Goal: Check status: Check status

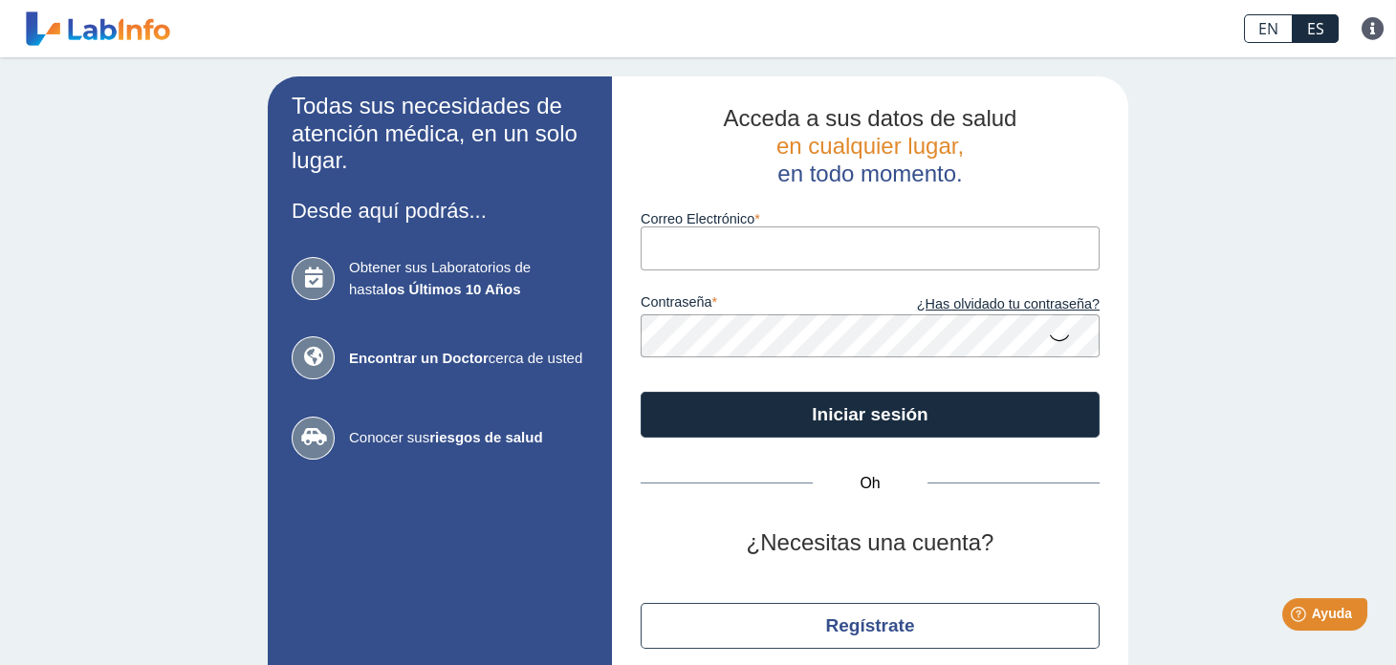
click at [695, 254] on input "Correo Electrónico" at bounding box center [870, 248] width 459 height 43
type input "[EMAIL_ADDRESS][DOMAIN_NAME]"
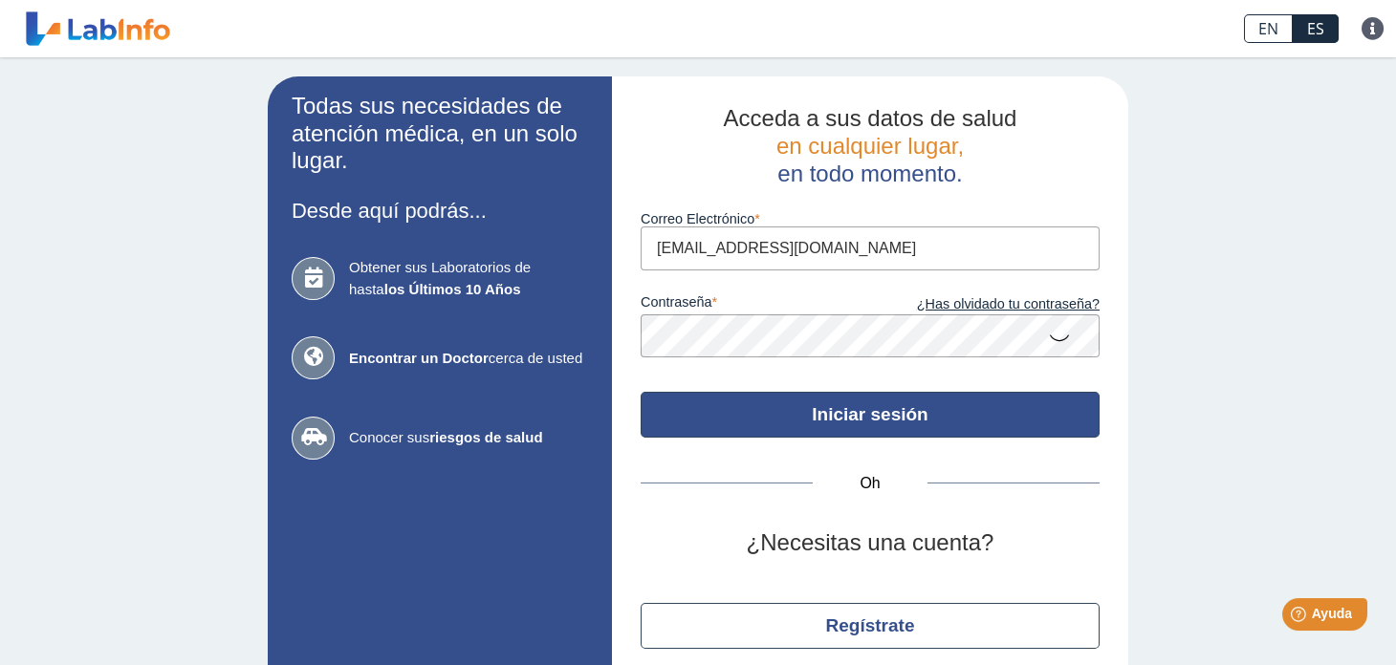
click at [881, 432] on button "Iniciar sesión" at bounding box center [870, 415] width 459 height 46
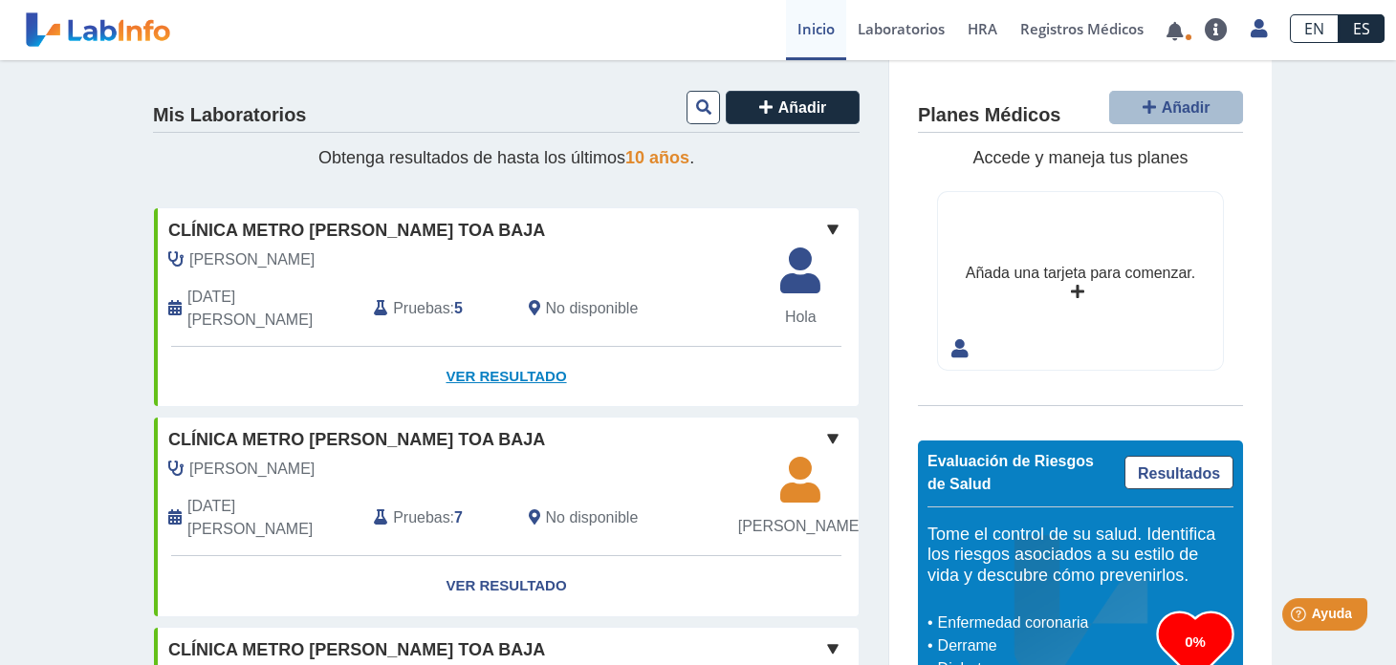
click at [466, 368] on font "Ver resultado" at bounding box center [505, 376] width 120 height 16
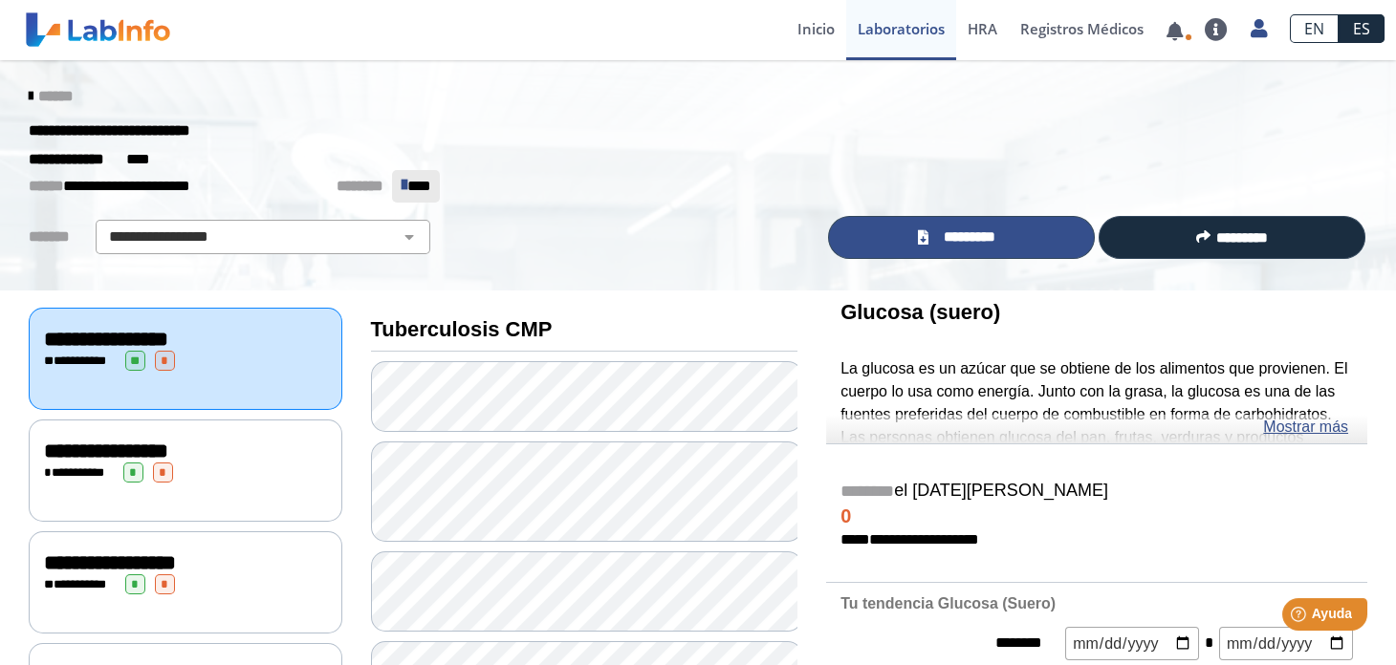
click at [1000, 240] on link "*********" at bounding box center [961, 237] width 267 height 43
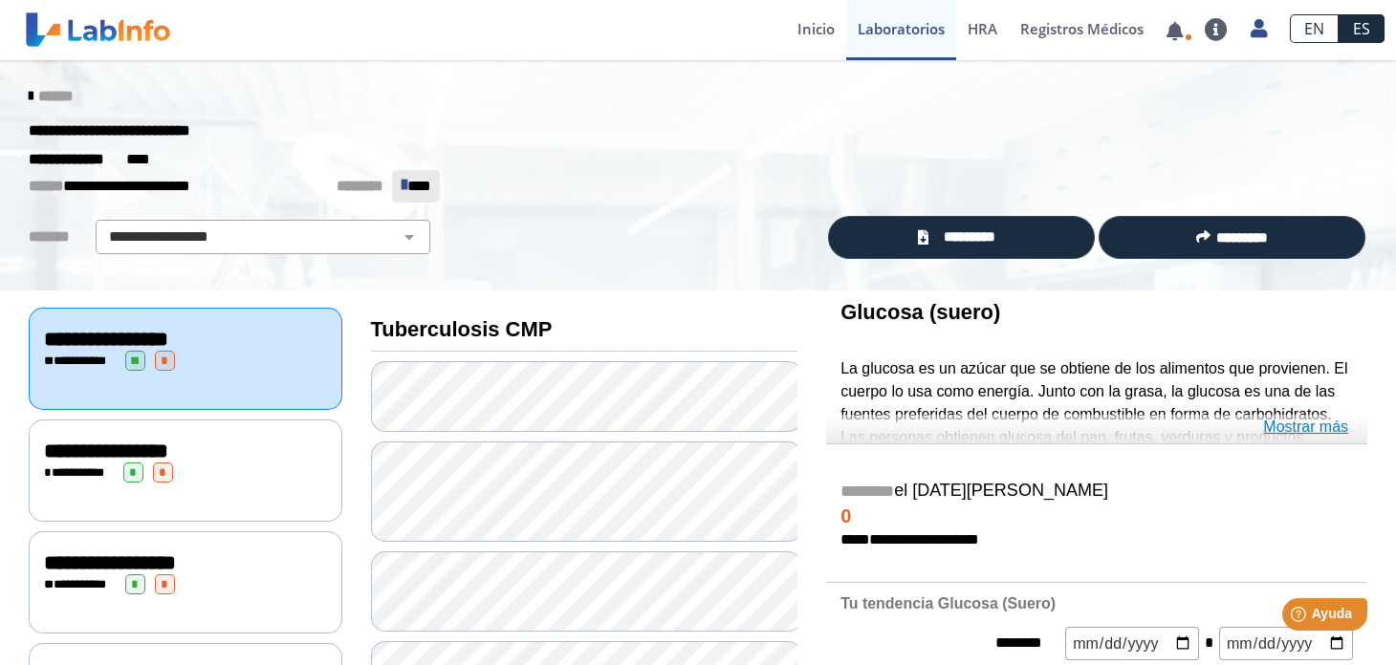
click at [1284, 424] on font "Mostrar más" at bounding box center [1305, 427] width 85 height 16
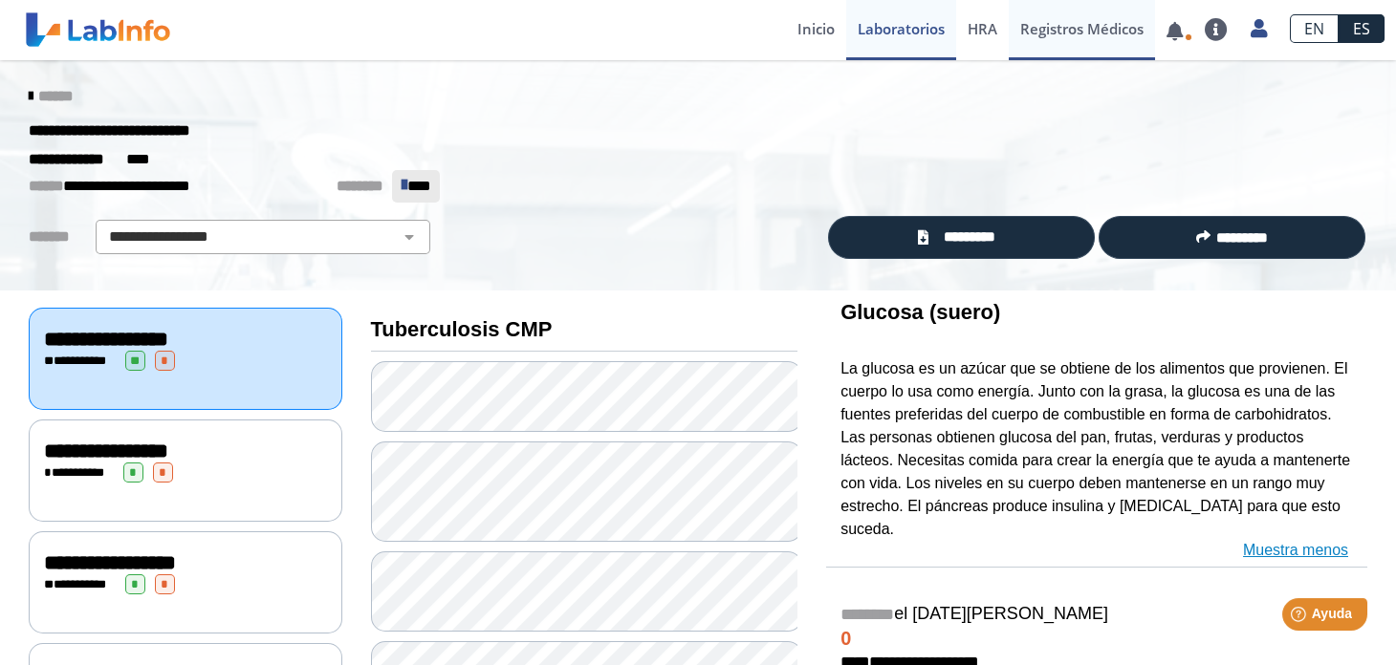
click at [1098, 28] on font "Registros Médicos" at bounding box center [1081, 28] width 123 height 19
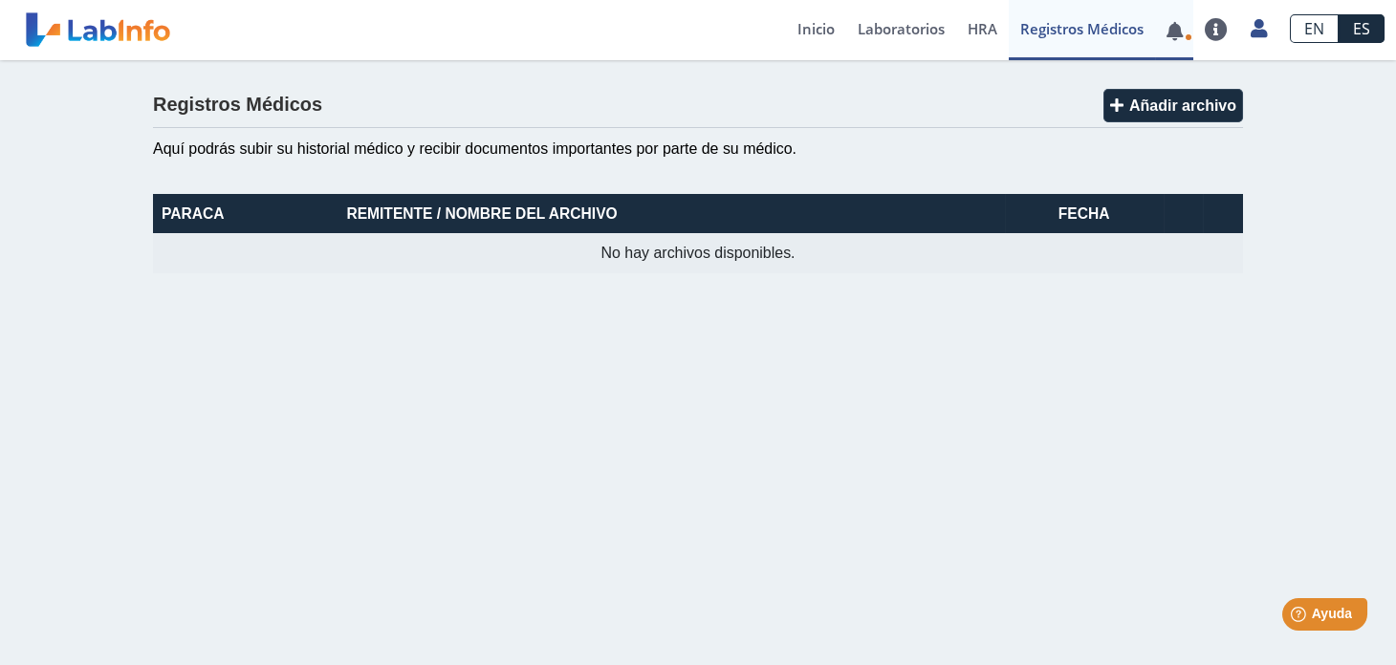
click at [1175, 32] on link at bounding box center [1174, 31] width 39 height 14
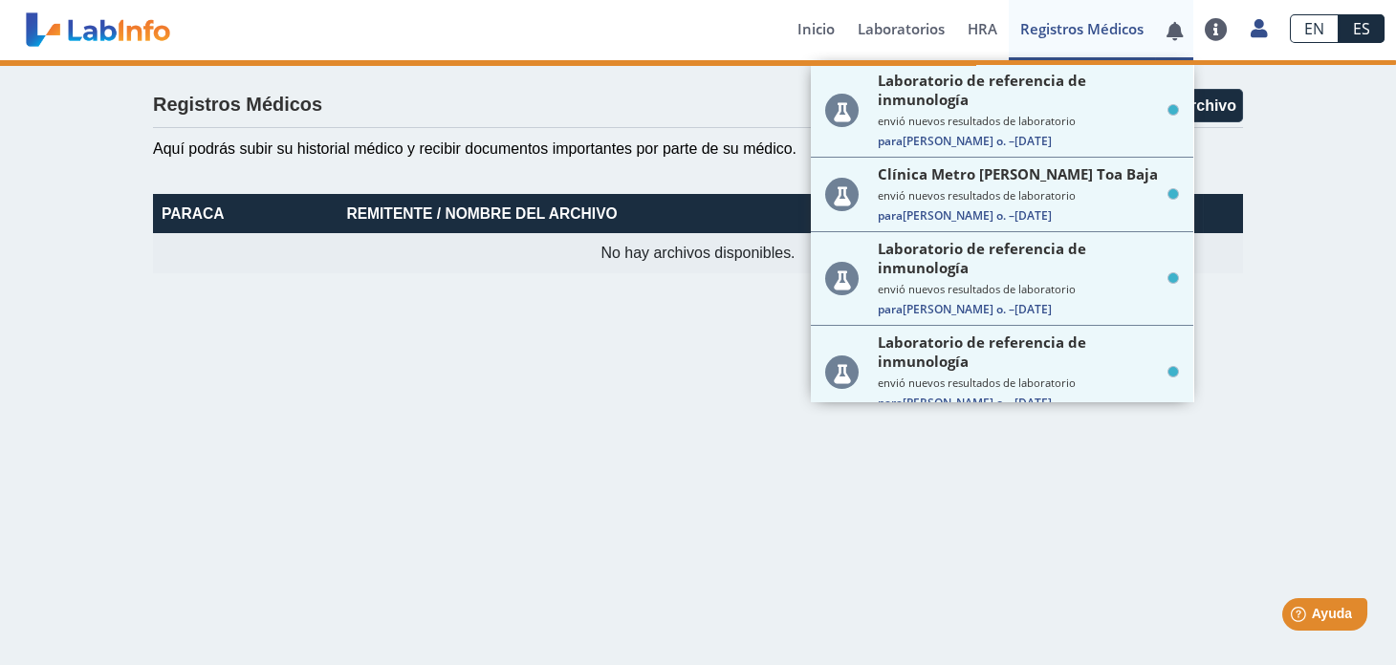
scroll to position [607, 0]
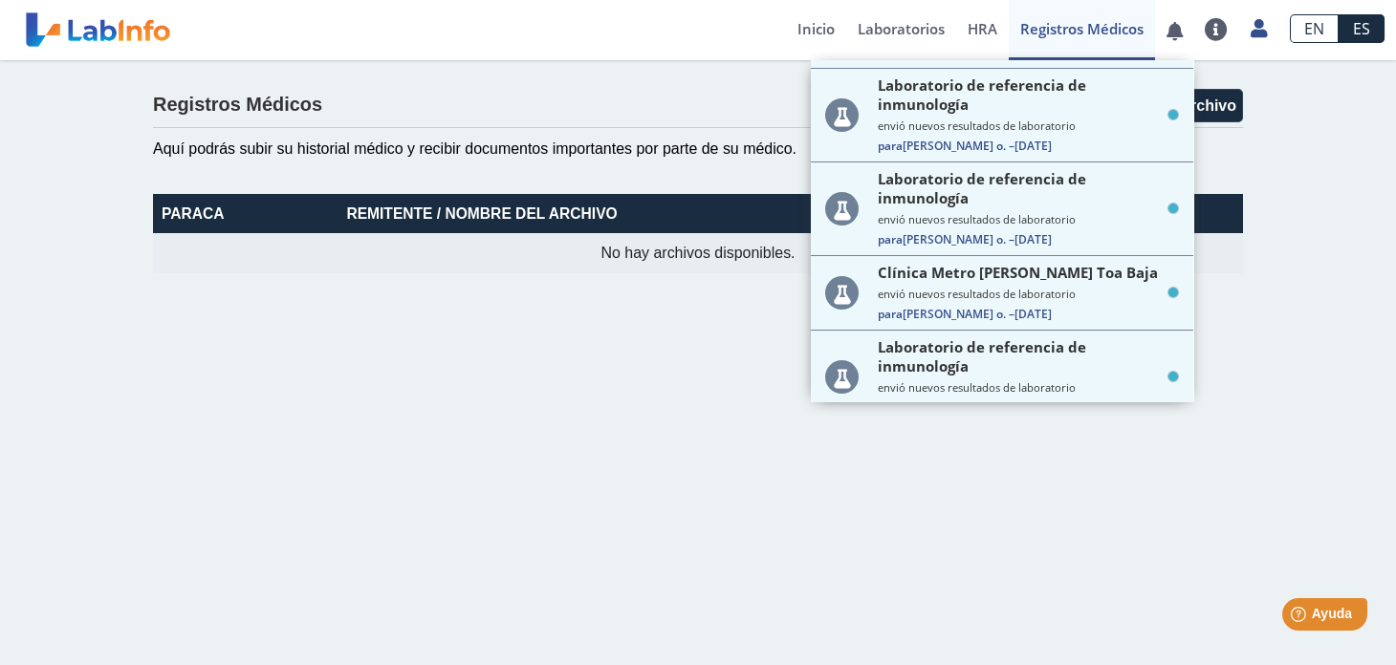
click at [1263, 277] on app-health-records "Registros Médicos Añadir archivo Aquí podrás subir su historial médico y recibi…" at bounding box center [697, 181] width 1147 height 242
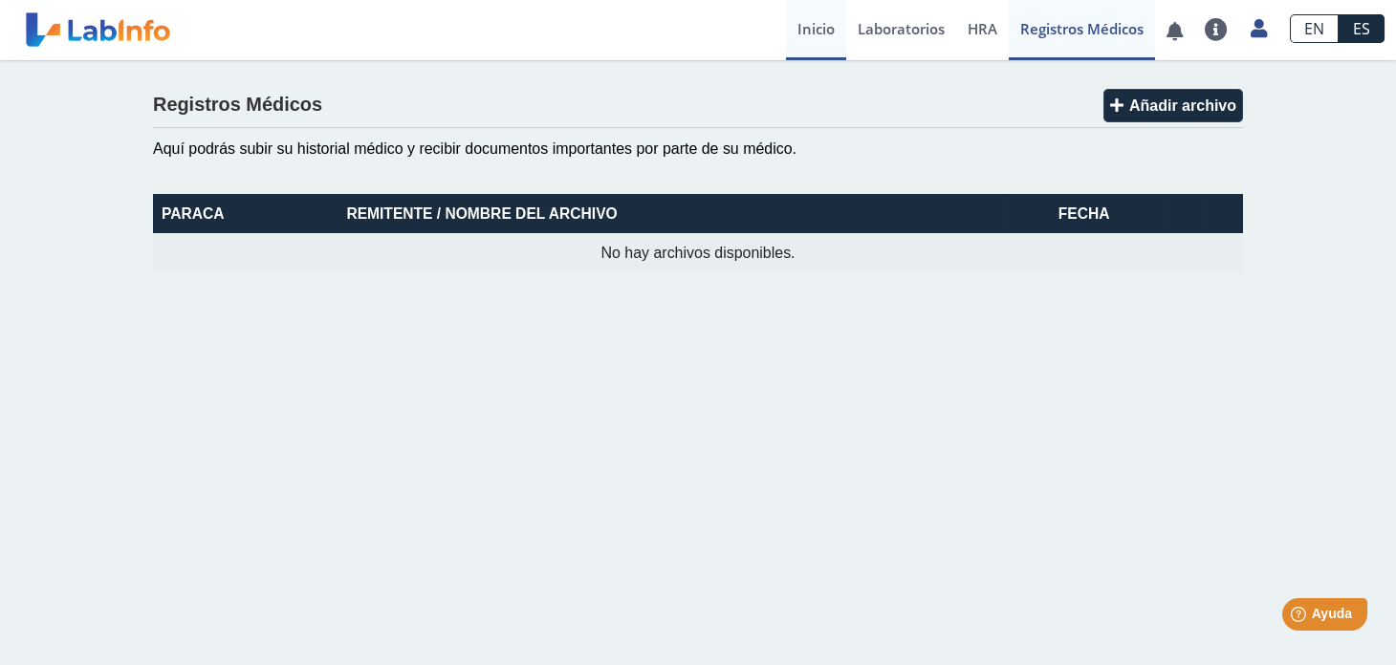
click at [807, 29] on font "Inicio" at bounding box center [815, 28] width 37 height 19
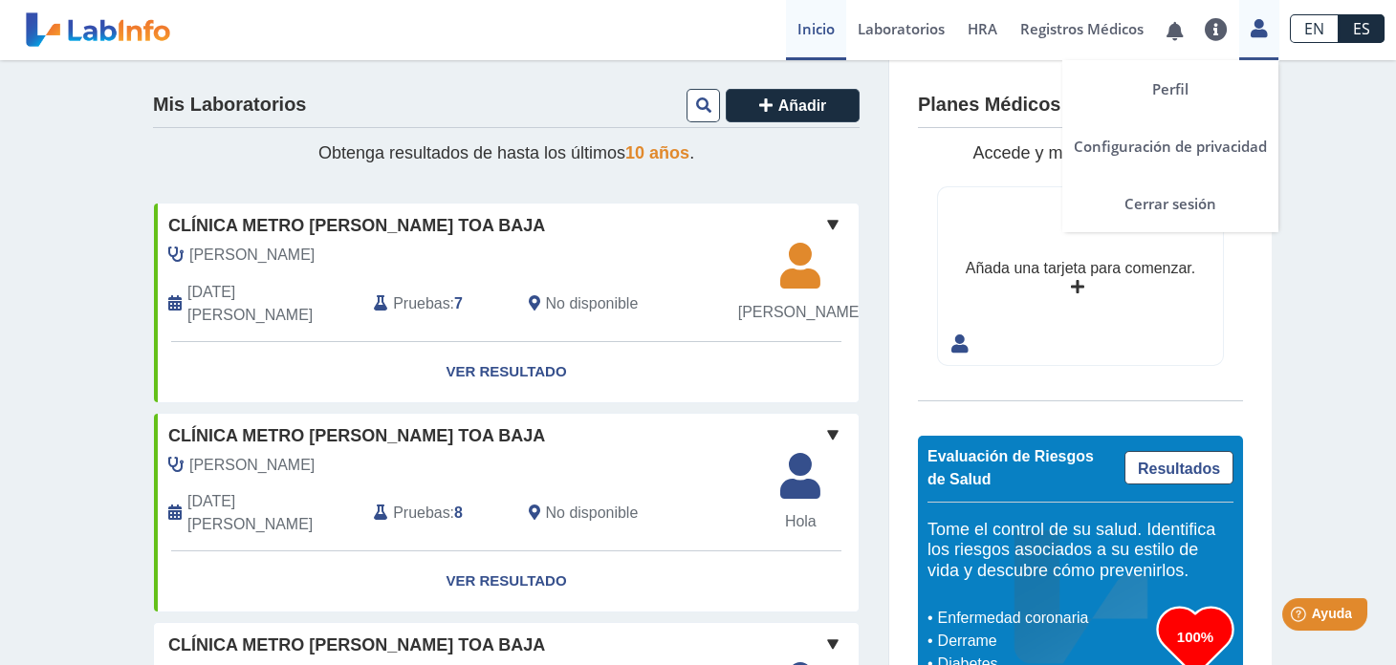
click at [1250, 29] on icon at bounding box center [1258, 28] width 16 height 14
click at [1173, 213] on link "Cerrar sesión" at bounding box center [1170, 203] width 216 height 57
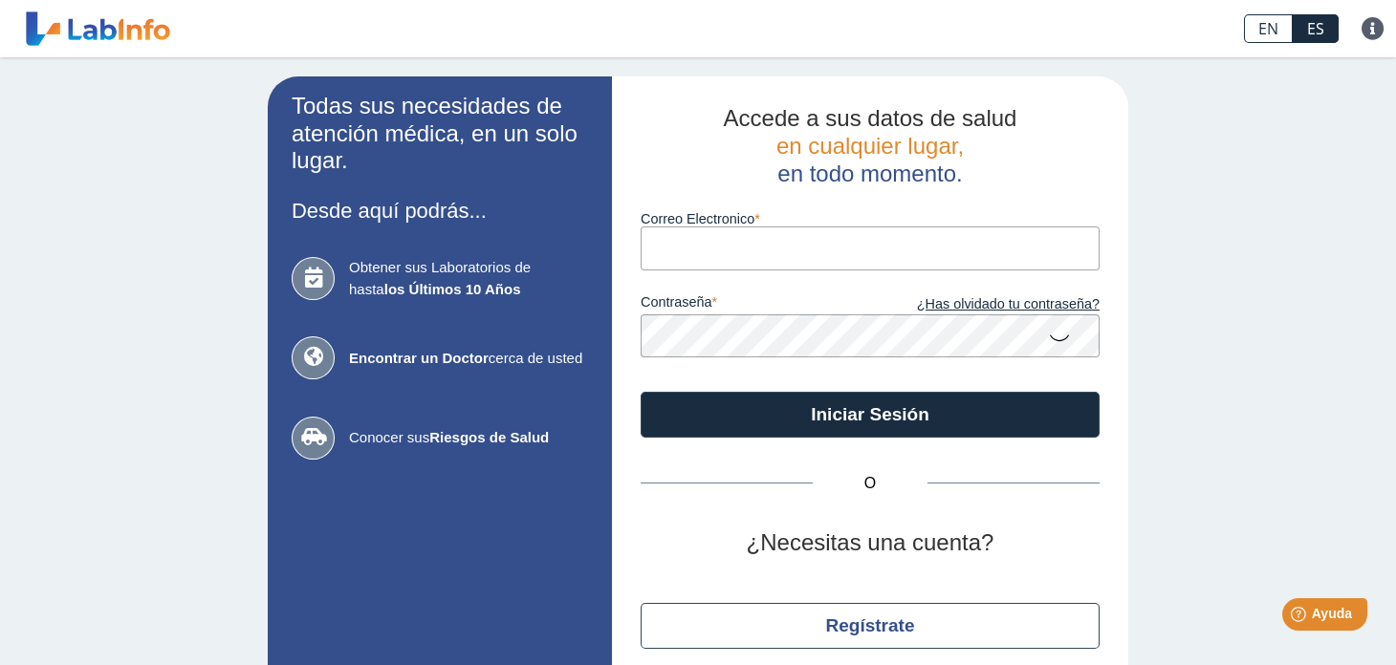
click at [731, 261] on input "Correo Electronico" at bounding box center [870, 248] width 459 height 43
type input "[EMAIL_ADDRESS][DOMAIN_NAME]"
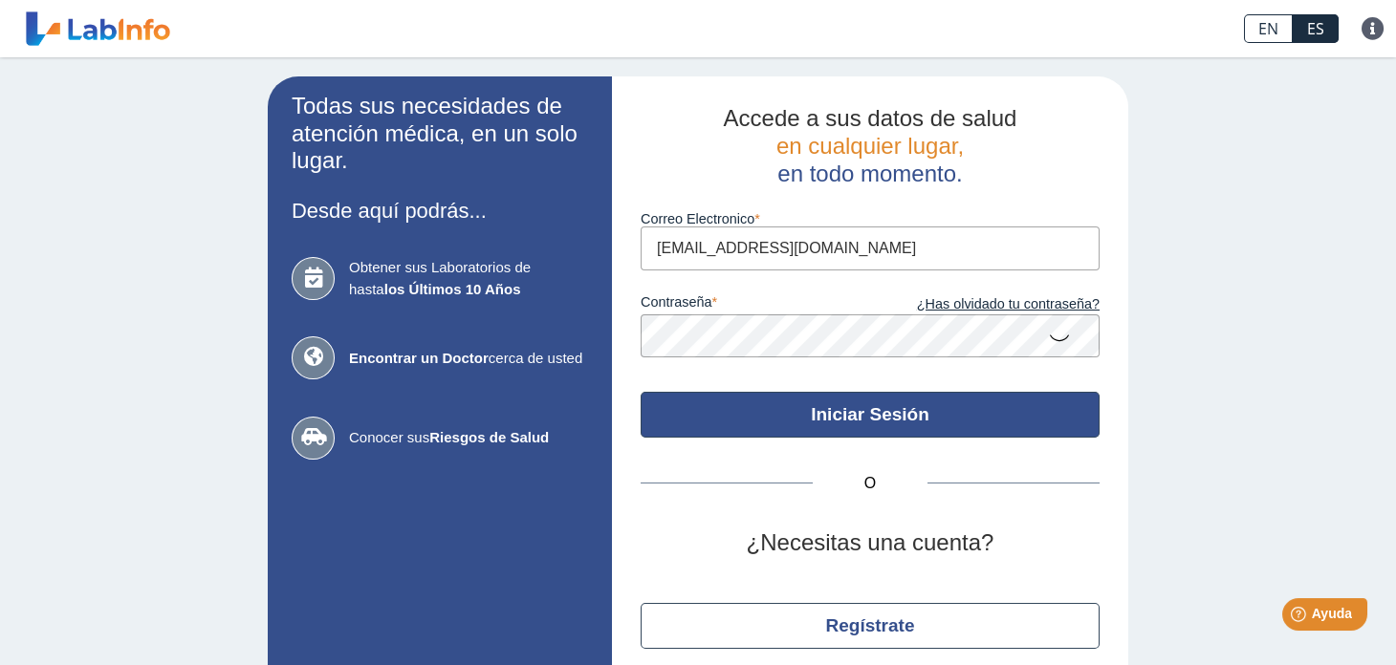
click at [870, 404] on button "Iniciar Sesión" at bounding box center [870, 415] width 459 height 46
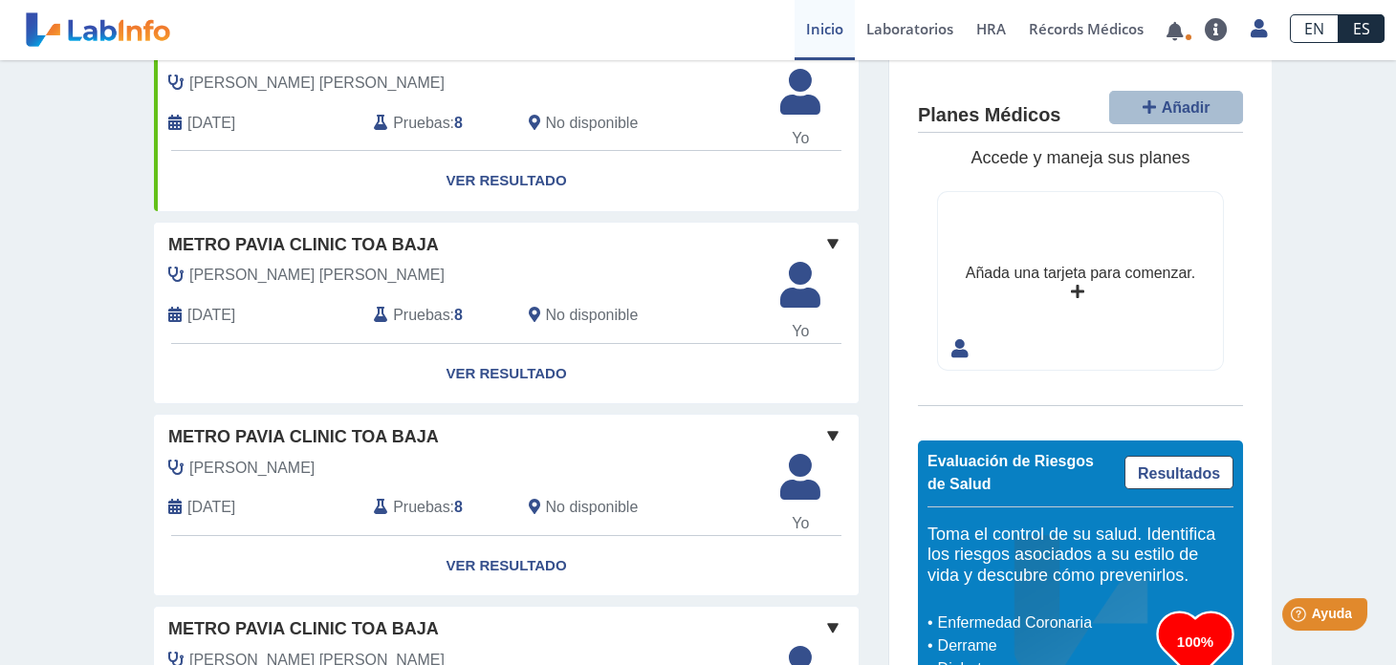
scroll to position [382, 0]
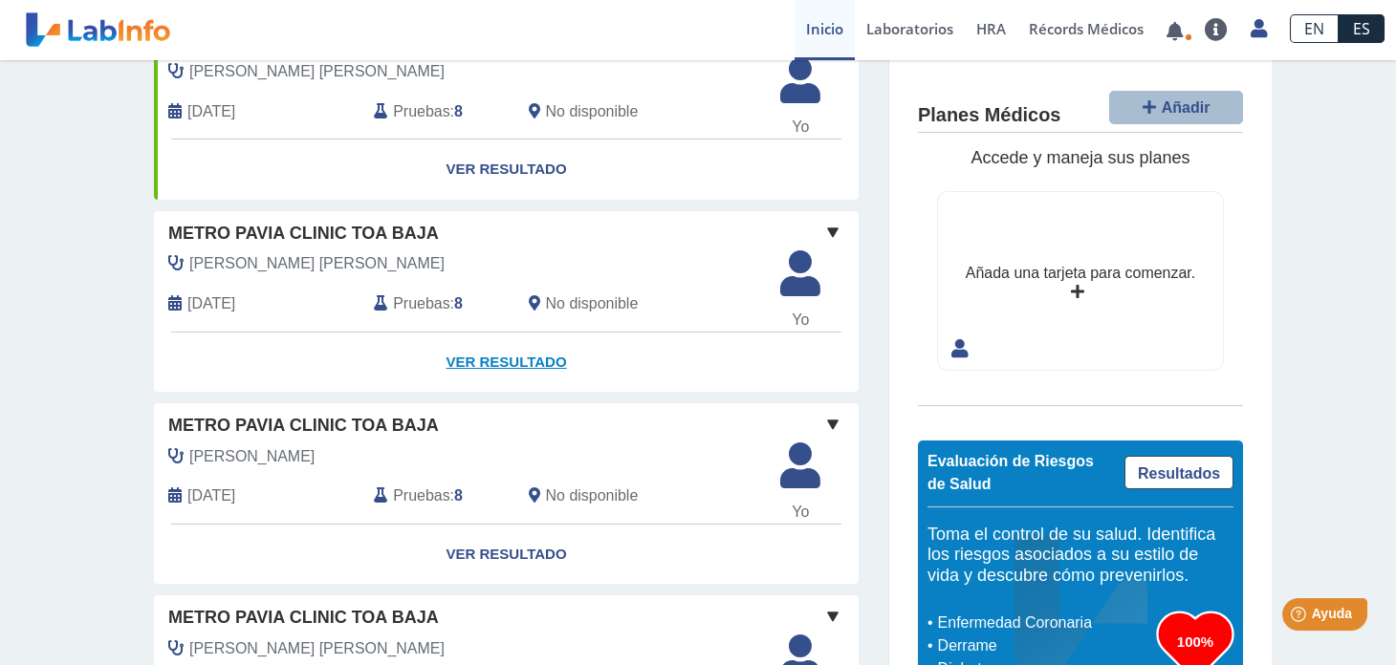
click at [509, 393] on link "Ver Resultado" at bounding box center [506, 363] width 705 height 60
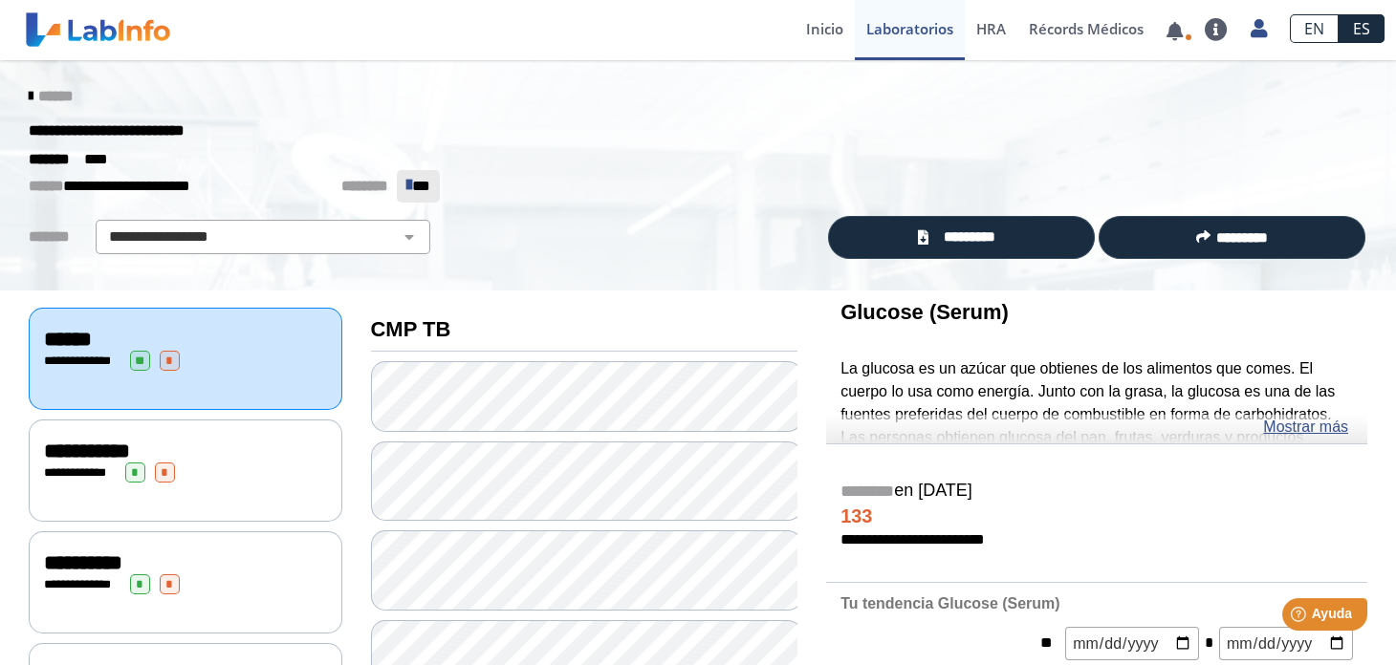
click at [167, 358] on span "*" at bounding box center [170, 361] width 20 height 20
click at [266, 364] on div "**********" at bounding box center [185, 361] width 283 height 20
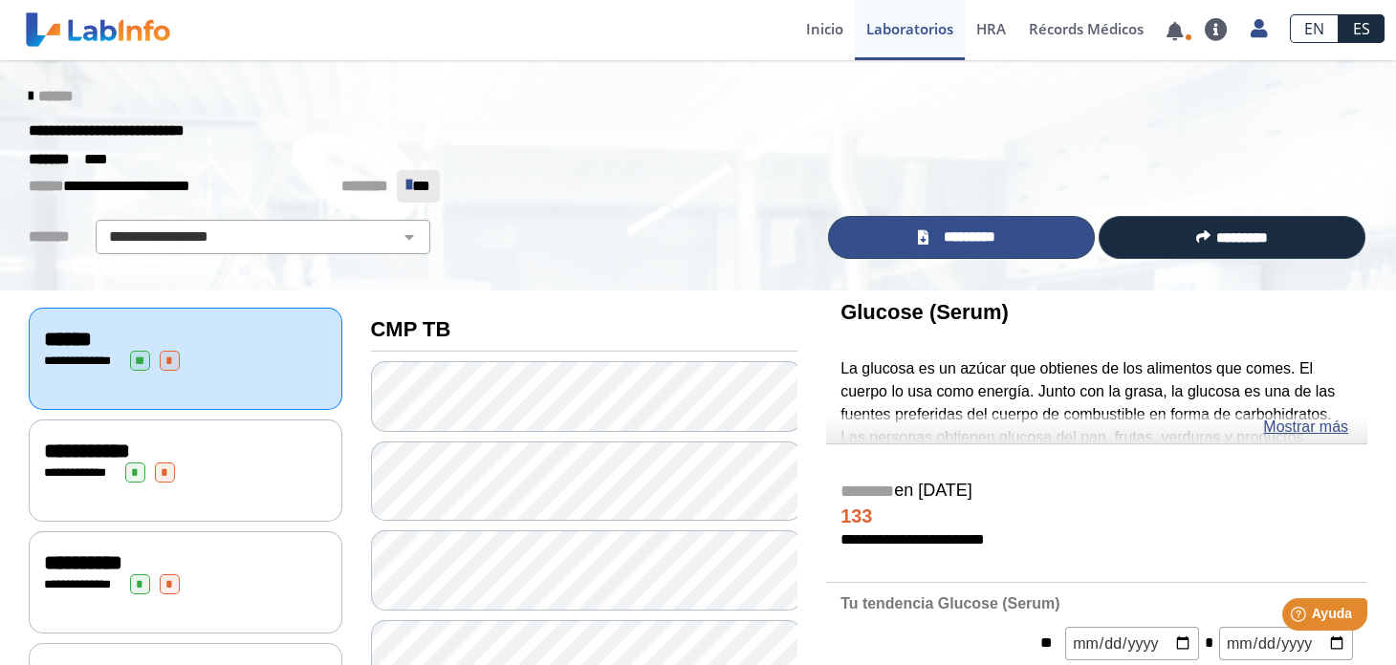
click at [935, 234] on span "*********" at bounding box center [969, 238] width 70 height 22
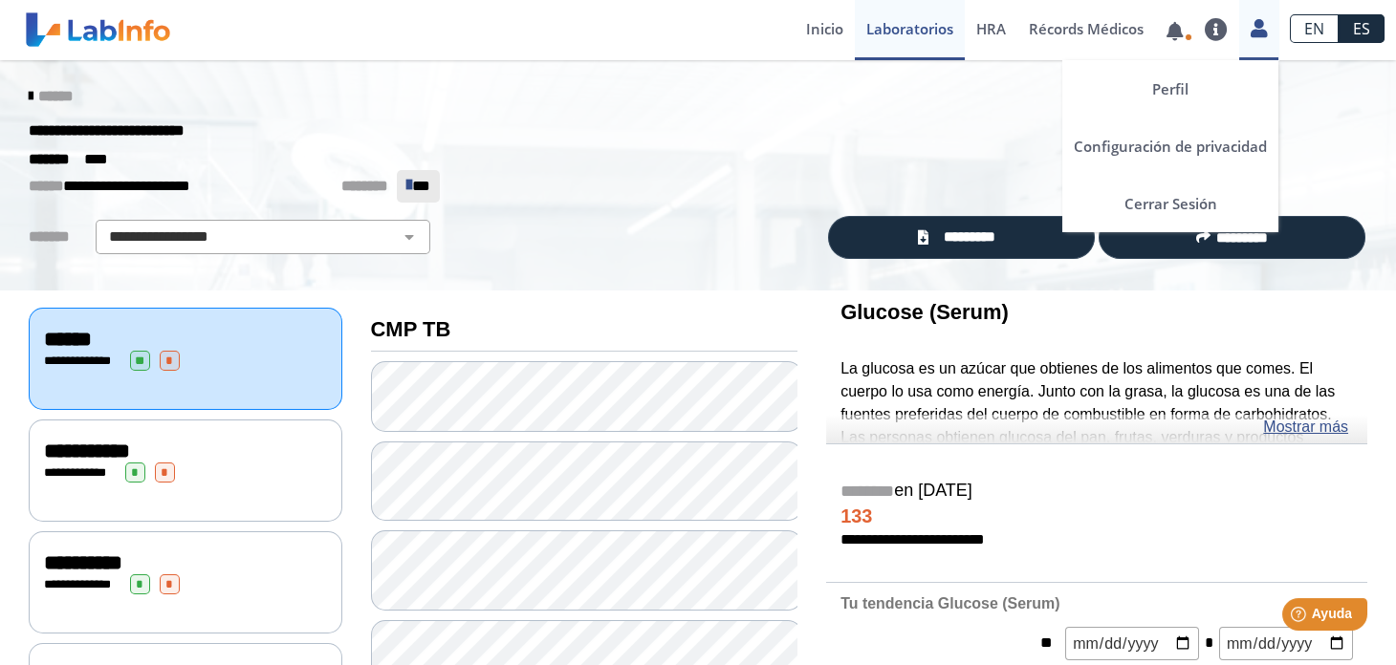
click at [1262, 31] on icon at bounding box center [1258, 28] width 16 height 14
click at [1201, 214] on link "Cerrar Sesión" at bounding box center [1170, 203] width 216 height 57
